Goal: Check status: Check status

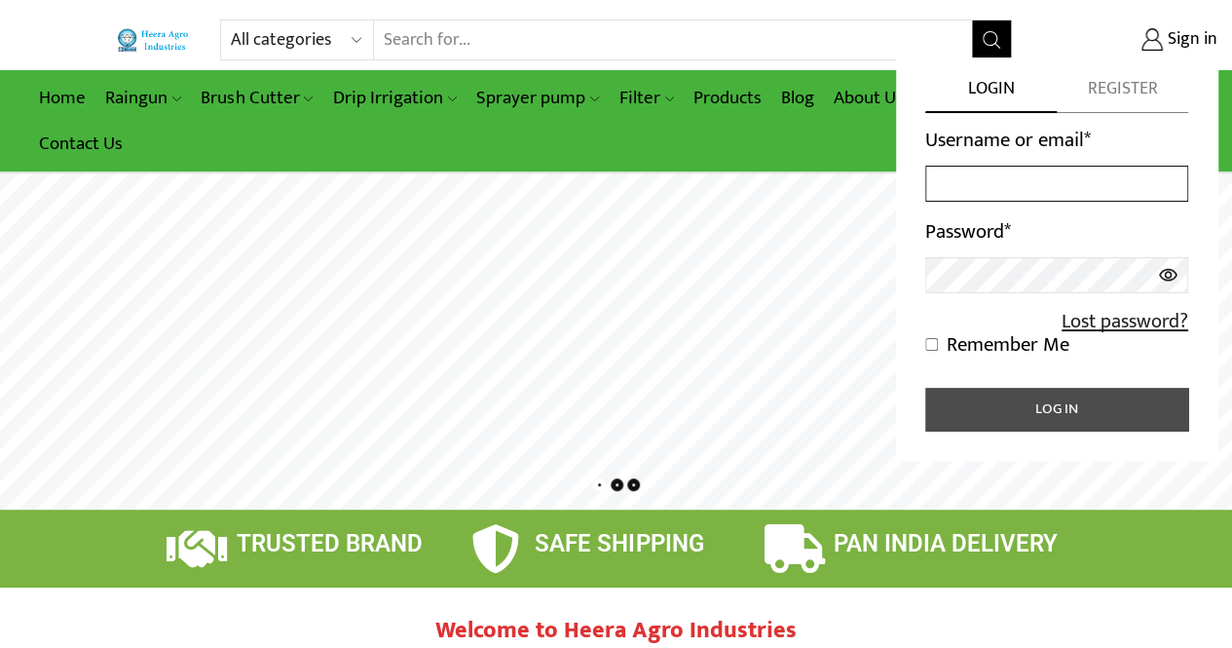
type input "[EMAIL_ADDRESS][PERSON_NAME][DOMAIN_NAME]"
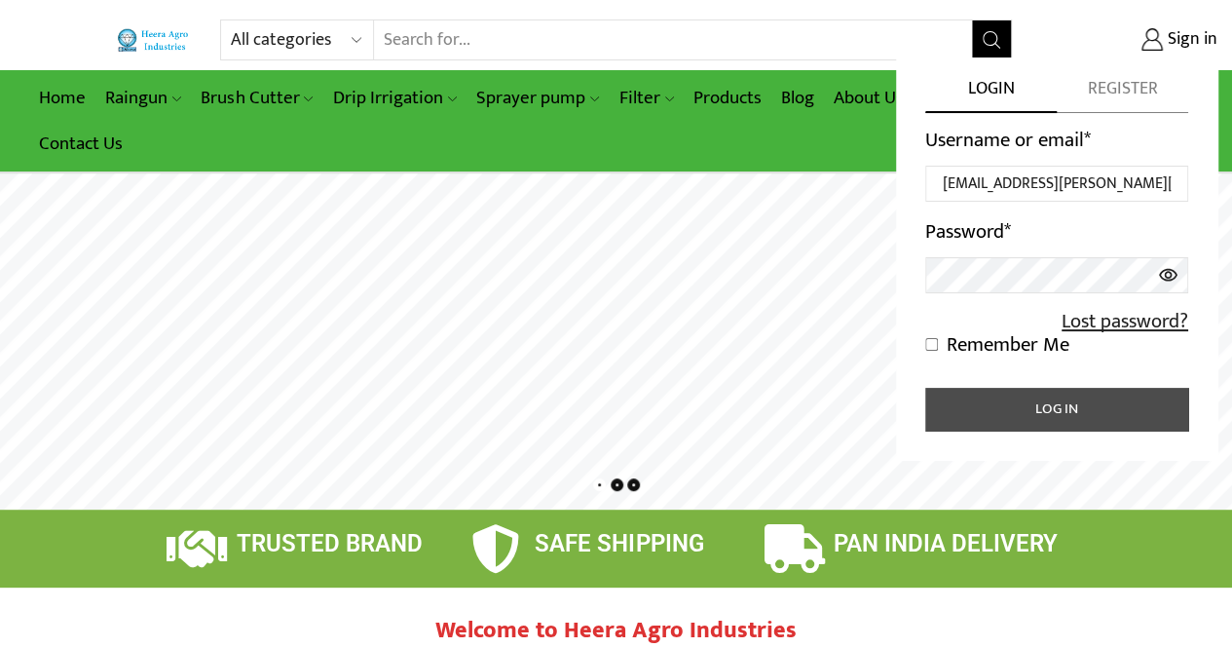
click at [988, 398] on button "Log in" at bounding box center [1056, 409] width 263 height 43
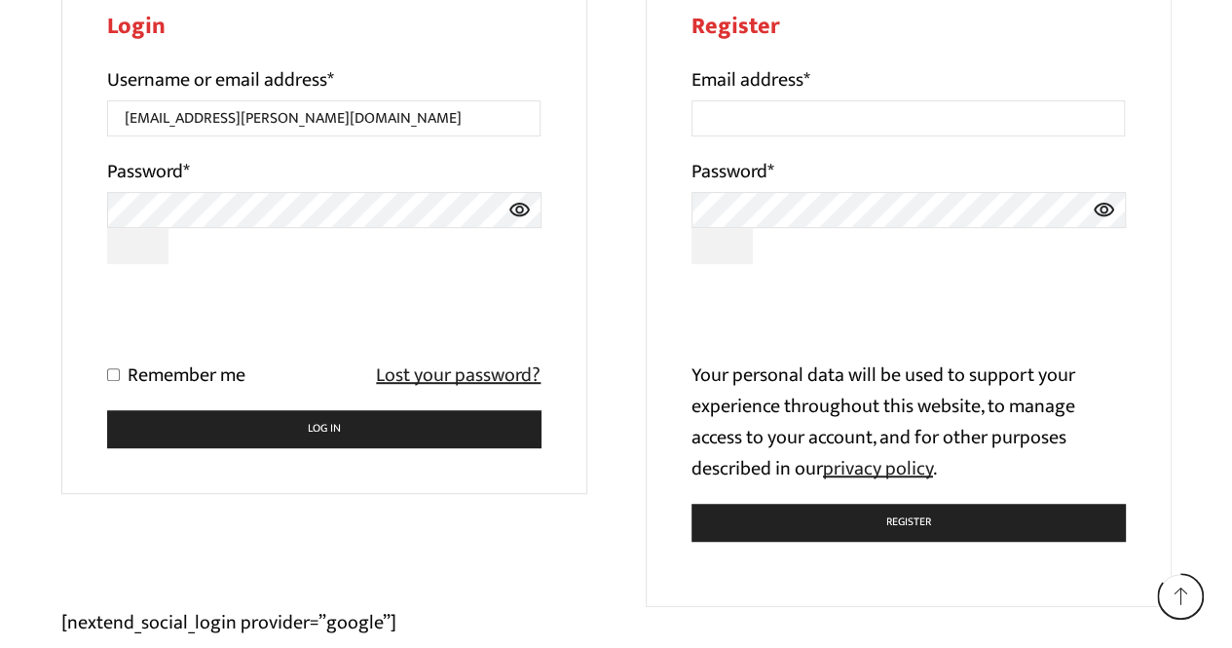
scroll to position [451, 0]
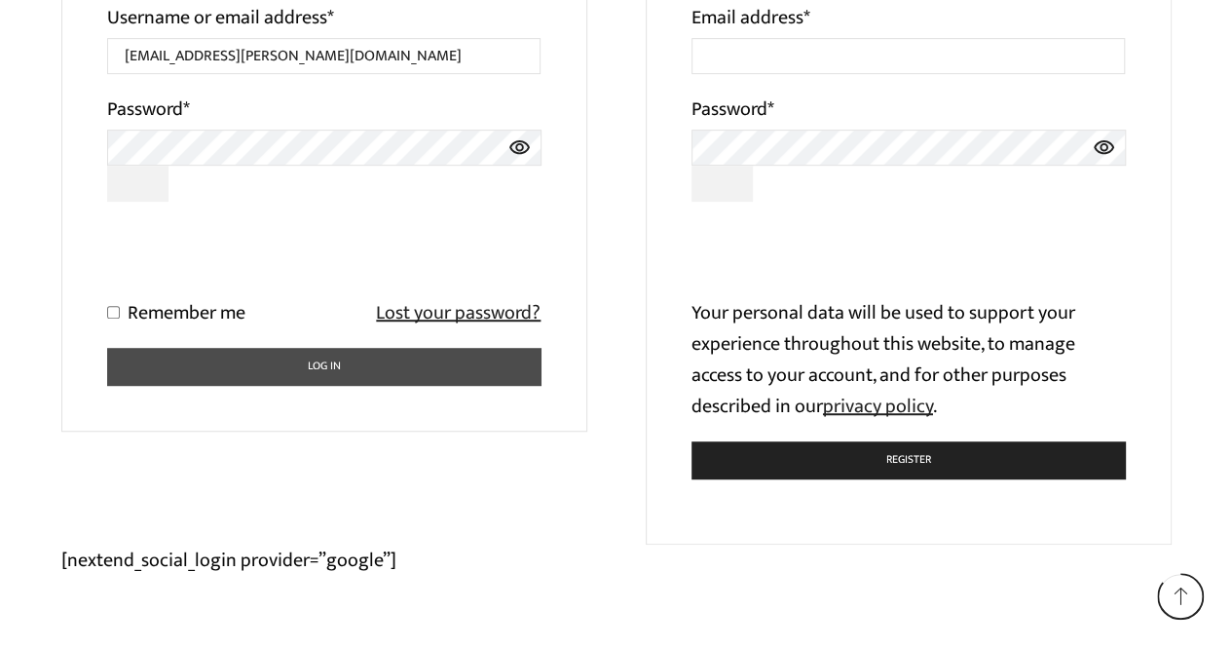
click at [208, 378] on button "Log in" at bounding box center [324, 367] width 434 height 38
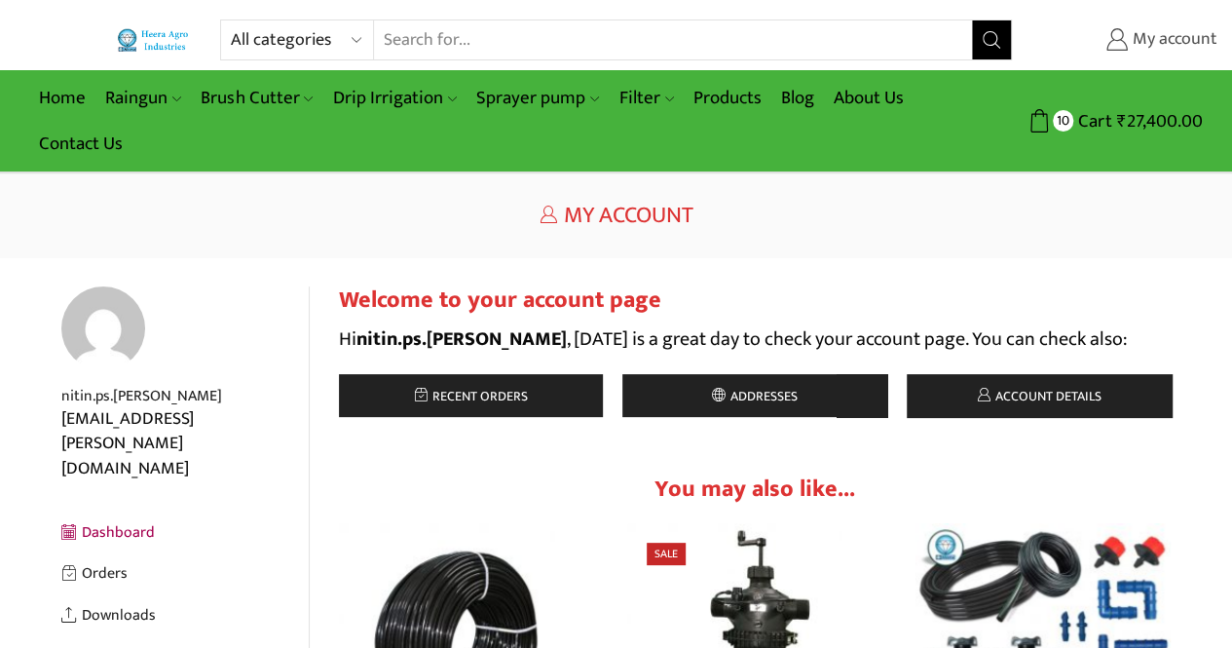
click at [1155, 48] on span "My account" at bounding box center [1173, 39] width 90 height 25
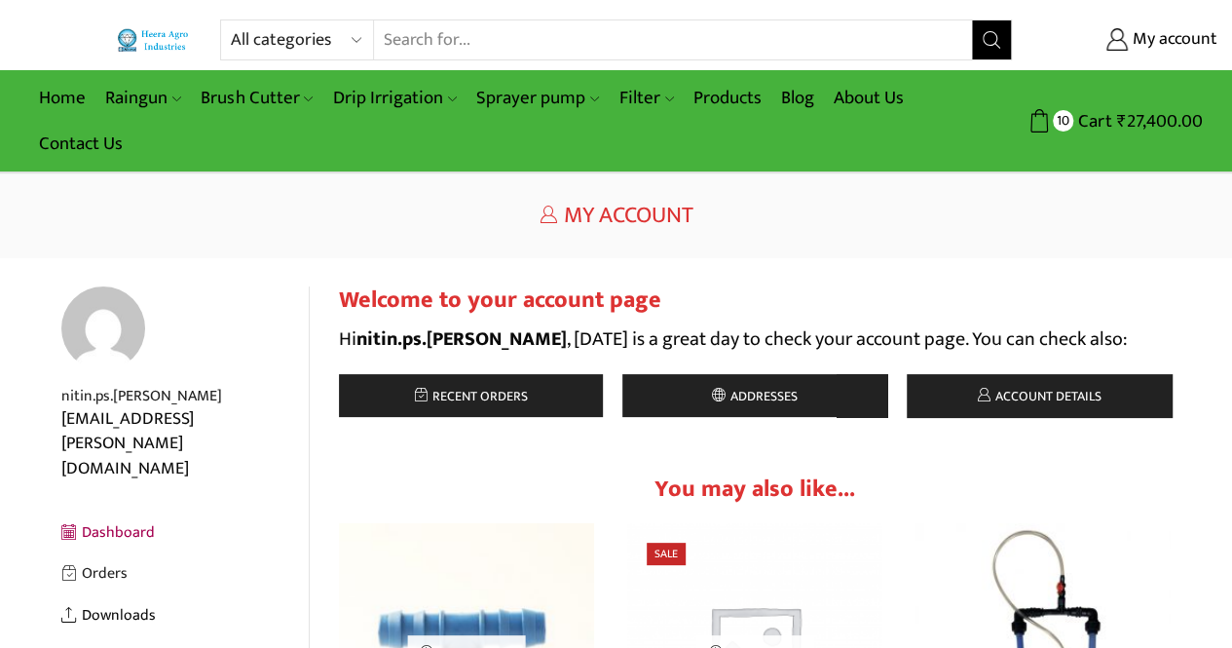
click at [134, 594] on link "Downloads" at bounding box center [184, 615] width 247 height 42
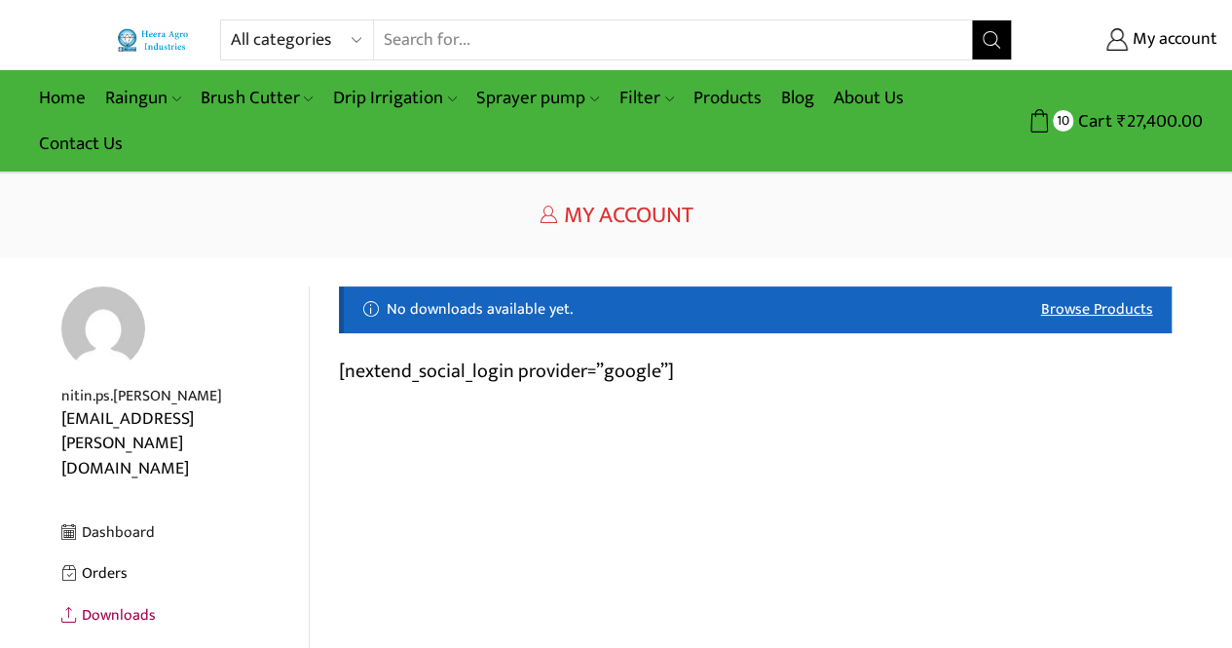
click at [107, 552] on link "Orders" at bounding box center [184, 573] width 247 height 42
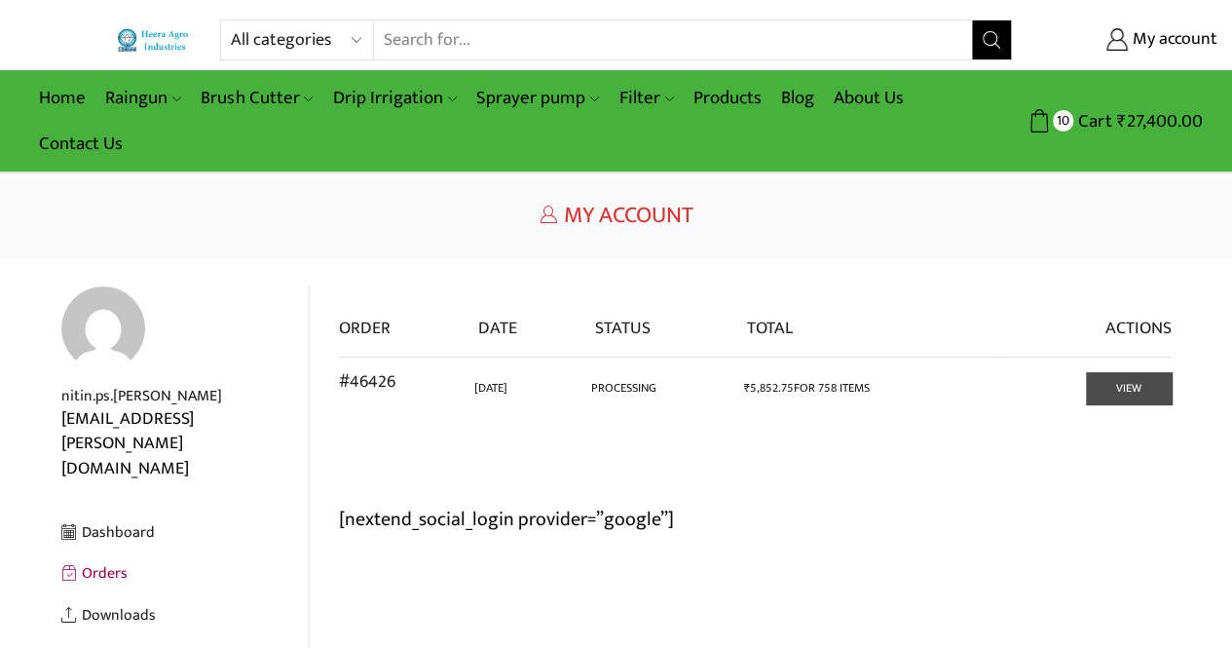
click at [1141, 389] on link "View" at bounding box center [1129, 388] width 86 height 32
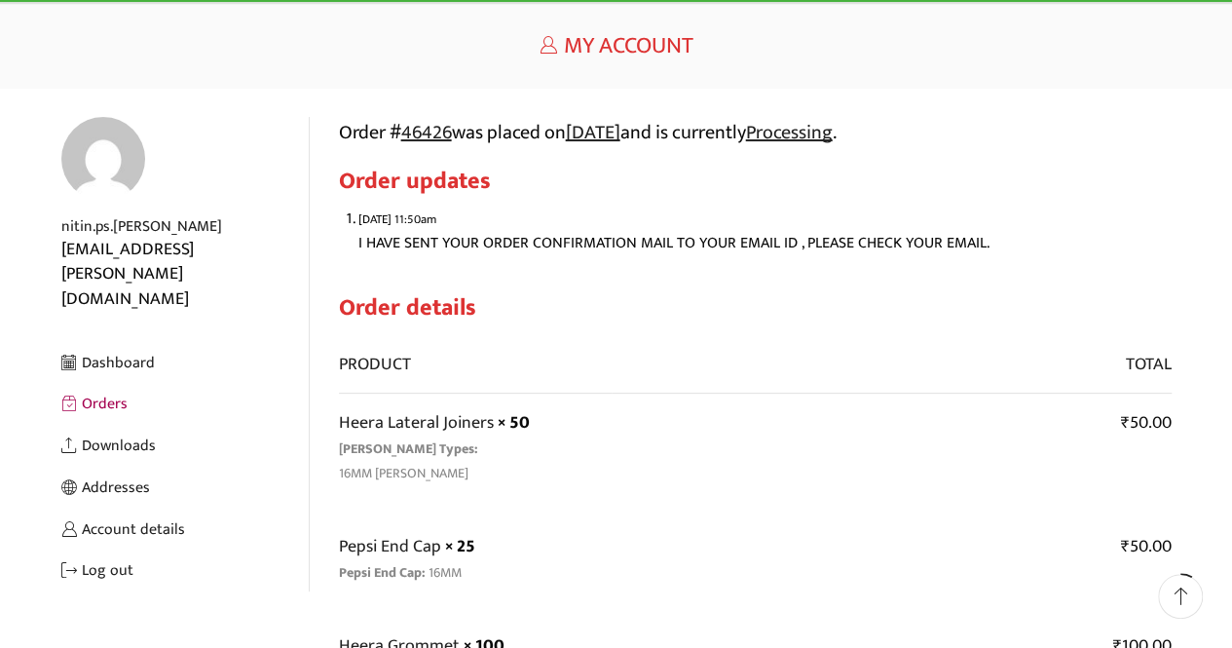
scroll to position [177, 0]
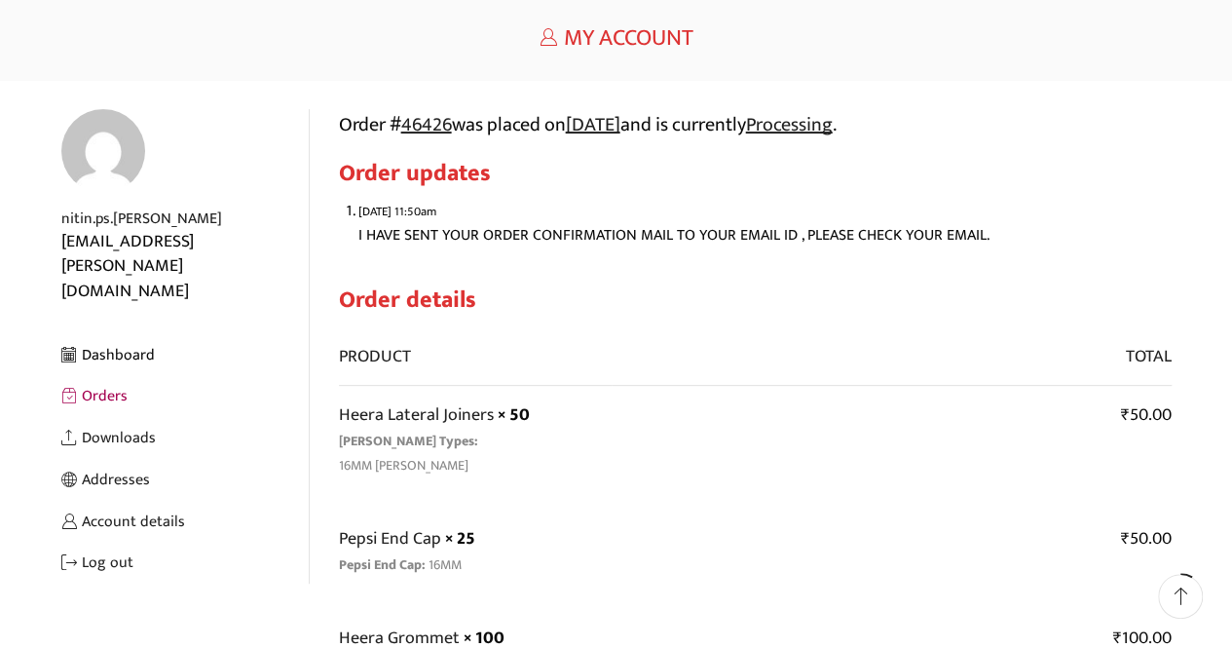
click at [117, 334] on link "Dashboard" at bounding box center [184, 355] width 247 height 42
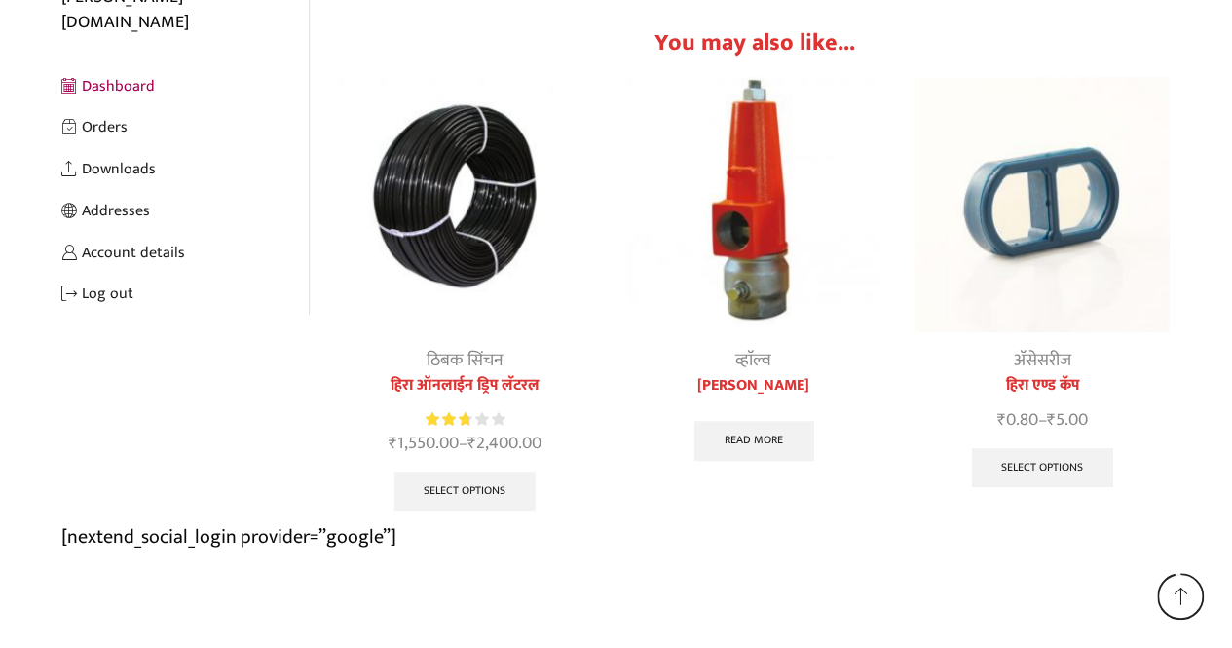
scroll to position [503, 0]
